Goal: Transaction & Acquisition: Obtain resource

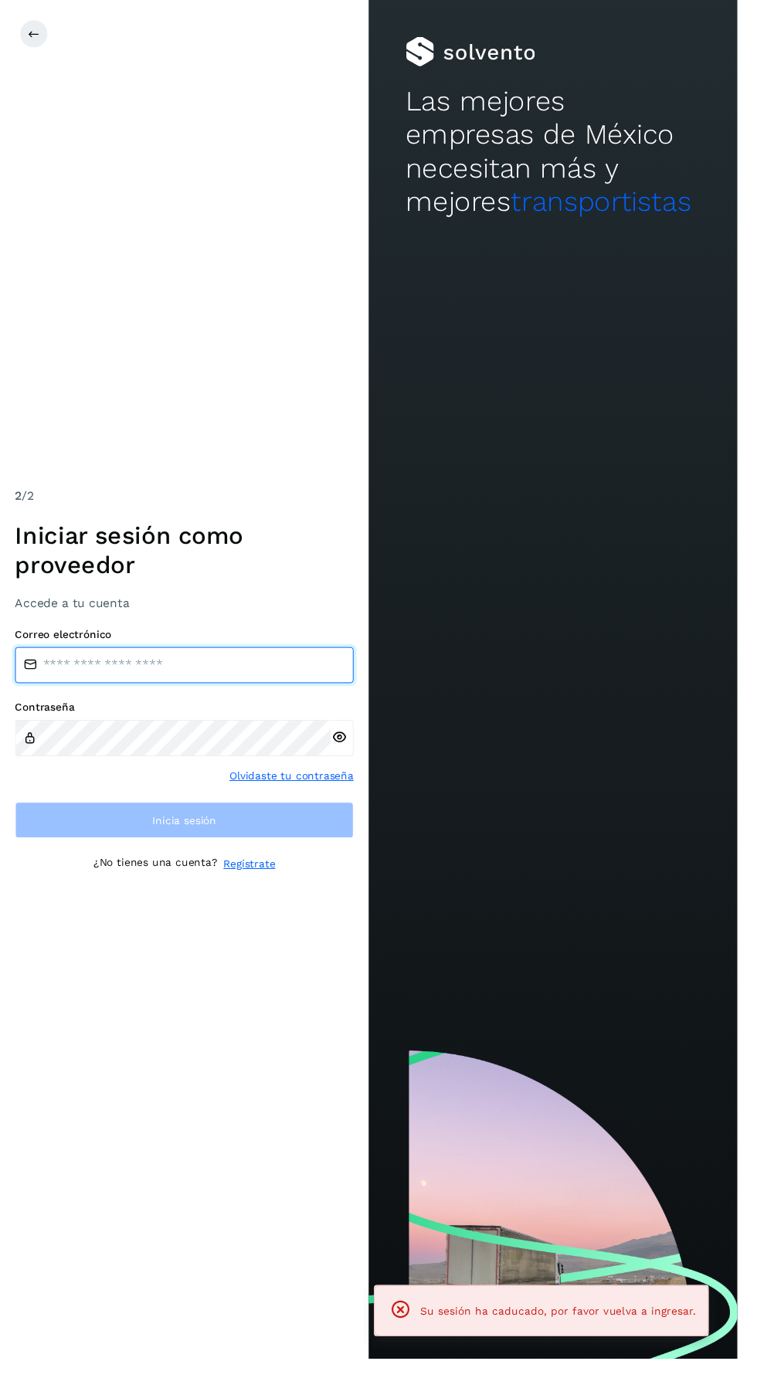
click at [63, 701] on input "email" at bounding box center [188, 682] width 347 height 37
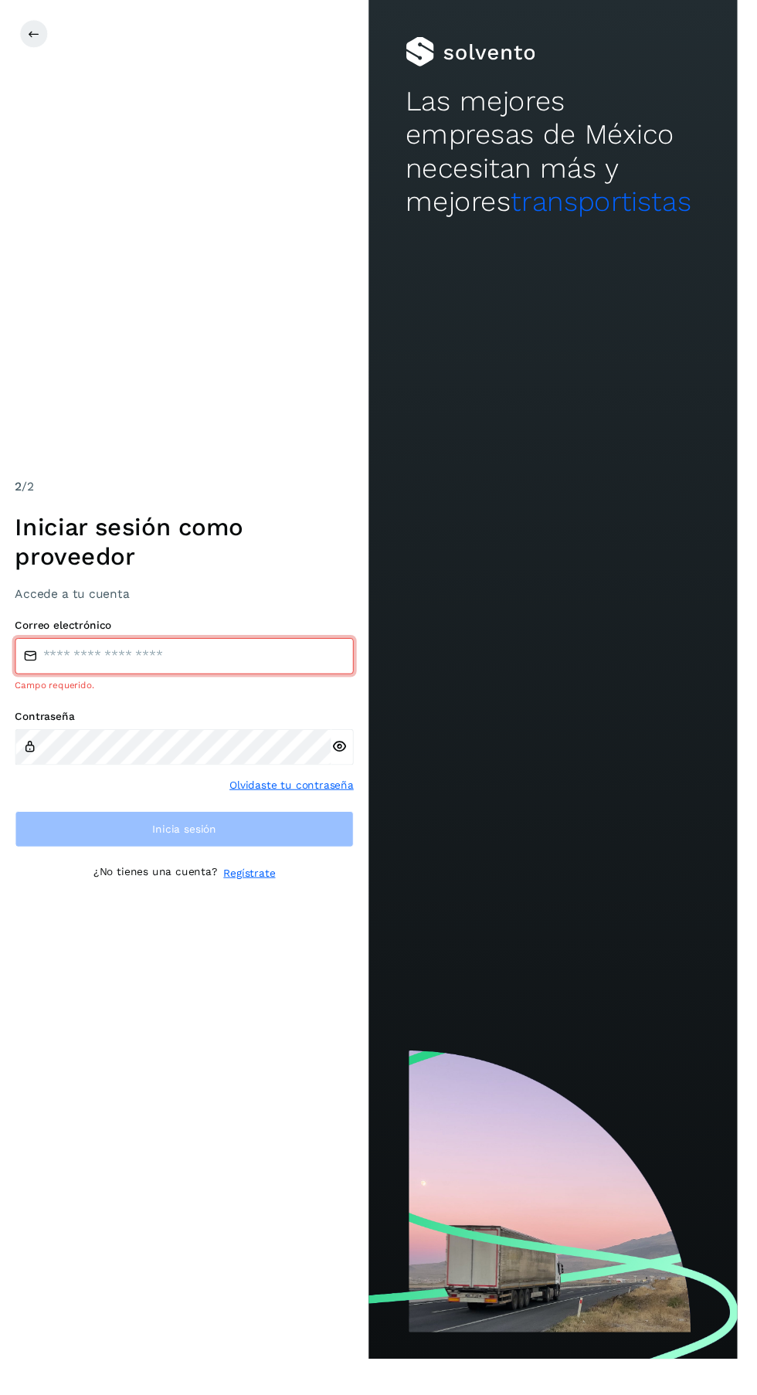
type input "**********"
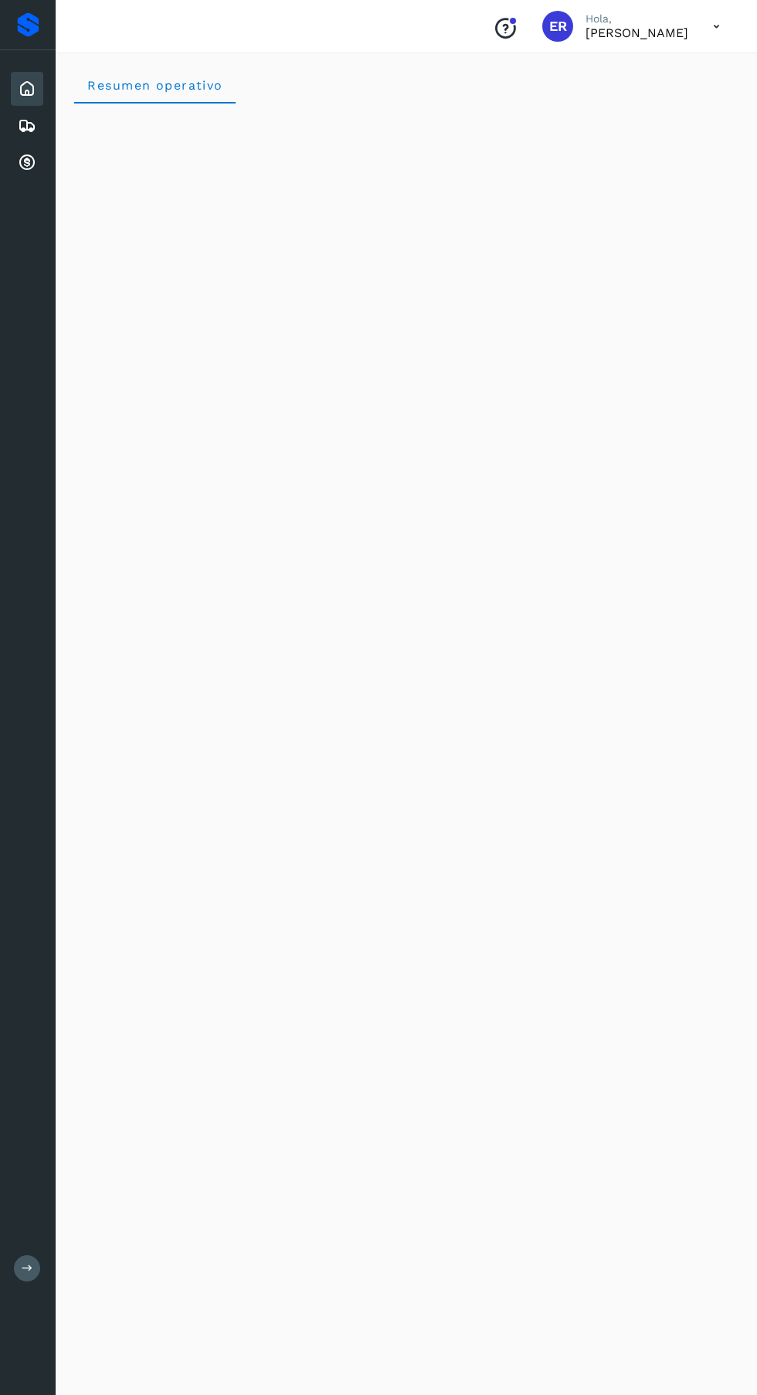
click at [25, 175] on div "Cuentas por cobrar" at bounding box center [27, 163] width 32 height 34
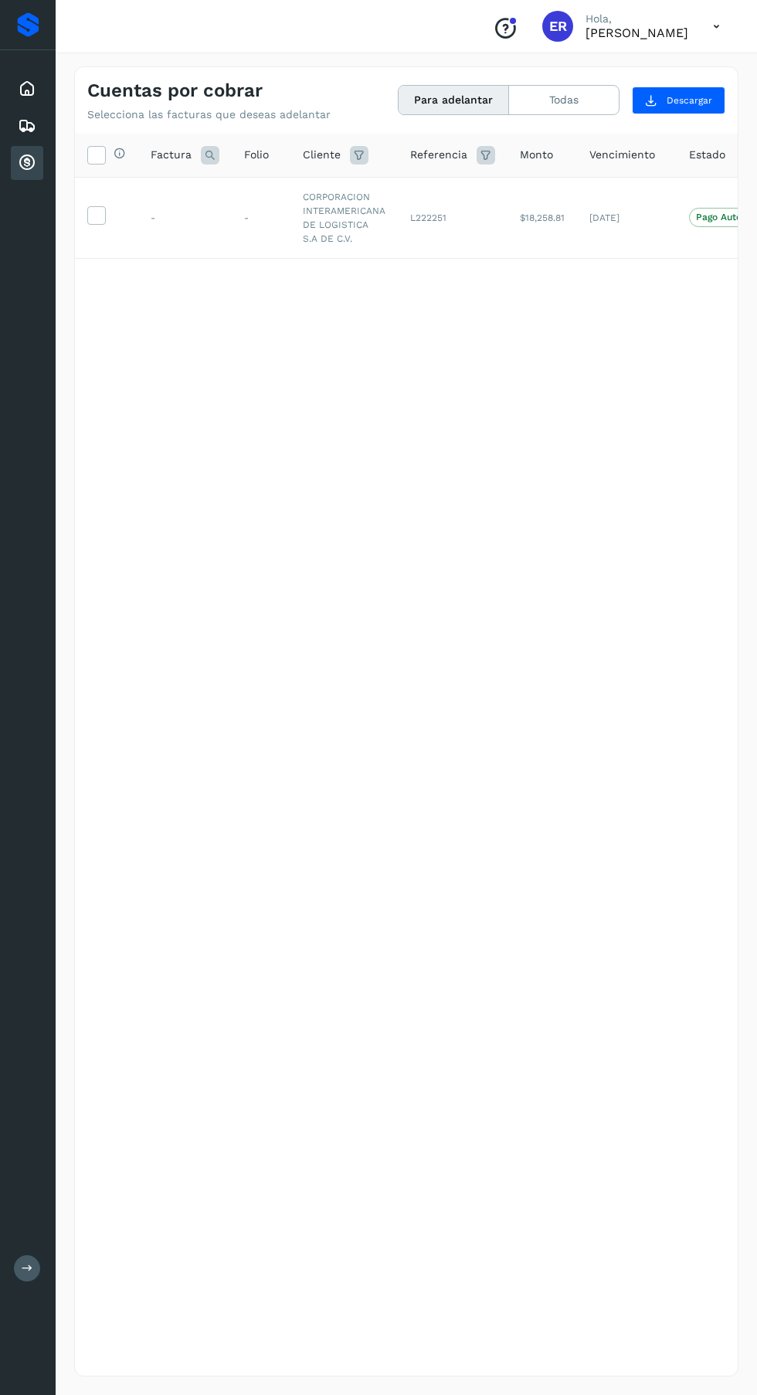
click at [89, 215] on icon at bounding box center [96, 214] width 16 height 16
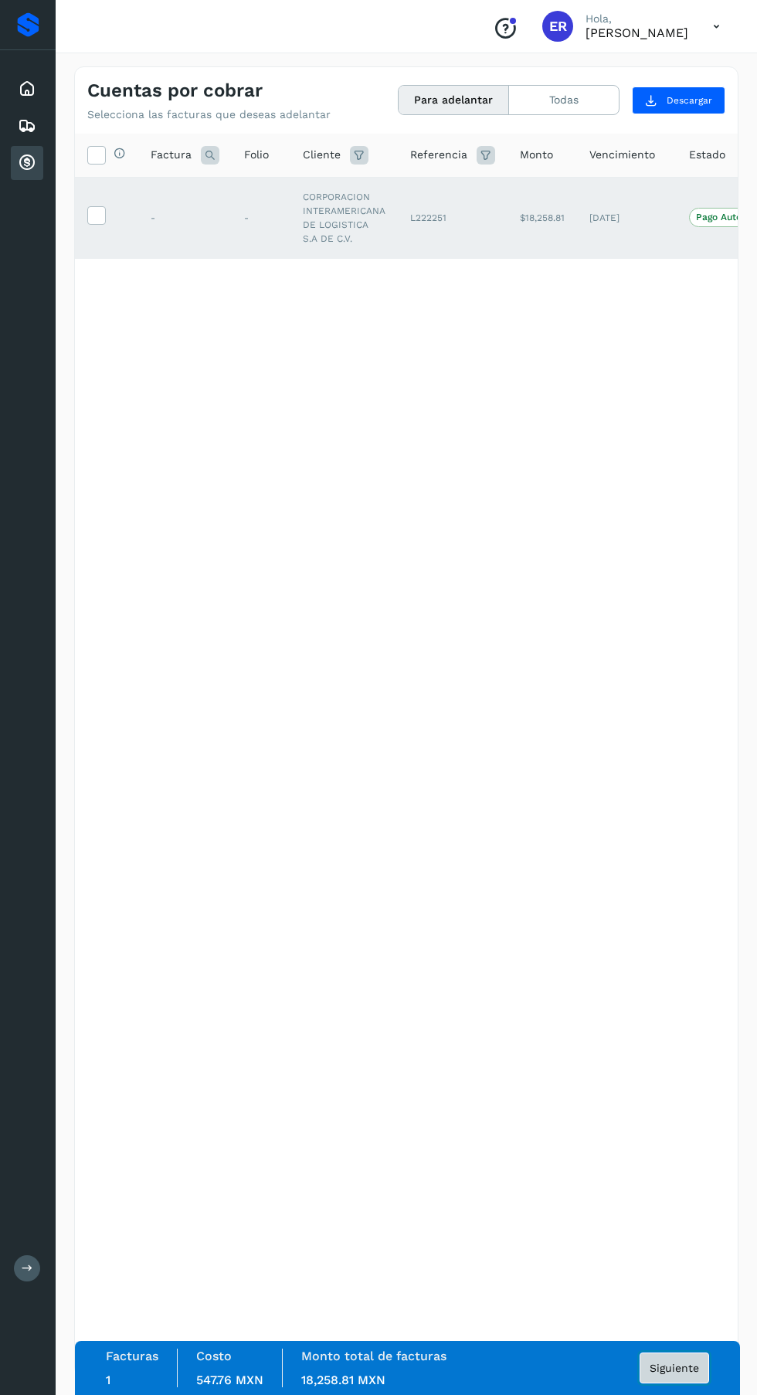
click at [668, 1373] on span "Siguiente" at bounding box center [673, 1367] width 49 height 11
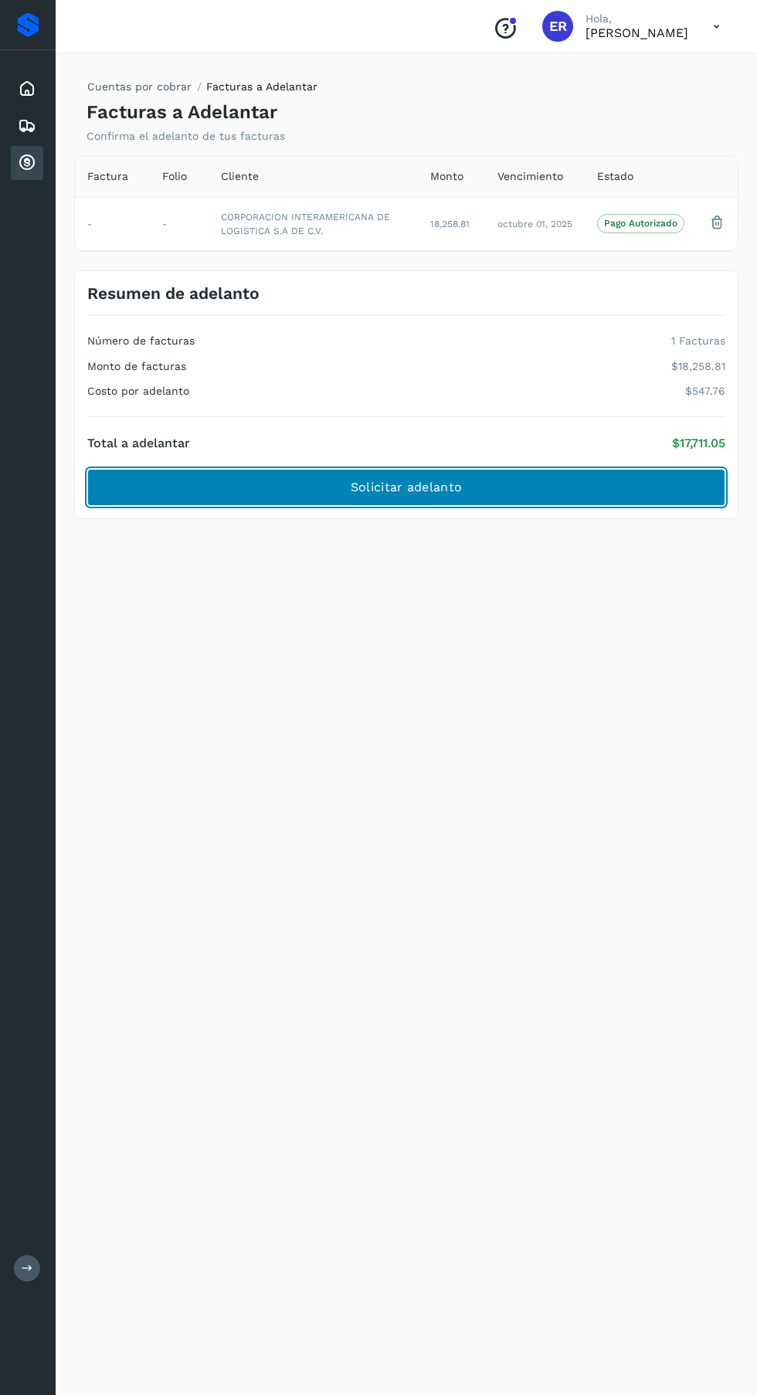
click at [561, 469] on button "Solicitar adelanto" at bounding box center [406, 487] width 638 height 37
